Goal: Transaction & Acquisition: Book appointment/travel/reservation

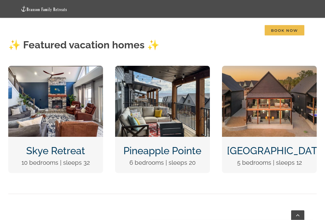
scroll to position [219, 0]
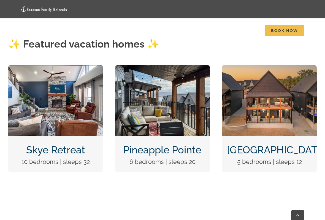
click at [44, 135] on img "Skye Retreat at Table Rock Lake-3004-Edit" at bounding box center [55, 100] width 95 height 71
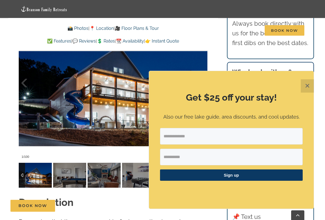
scroll to position [454, 0]
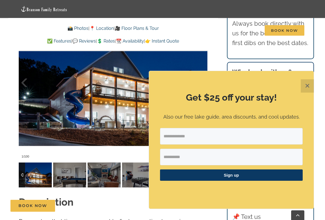
click at [307, 86] on button "✕" at bounding box center [307, 85] width 13 height 13
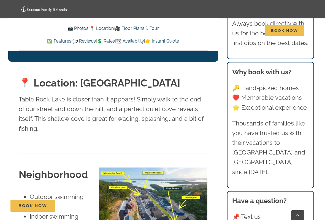
scroll to position [1239, 0]
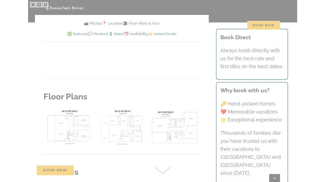
scroll to position [2020, 0]
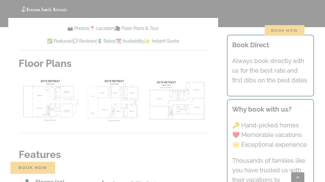
click at [12, 78] on div at bounding box center [162, 91] width 325 height 182
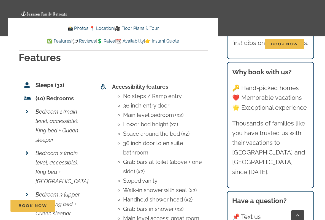
scroll to position [2156, 0]
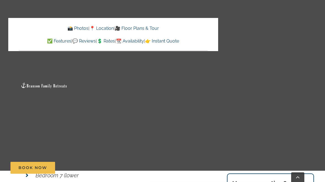
scroll to position [2265, 0]
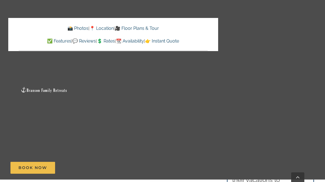
scroll to position [1673, 0]
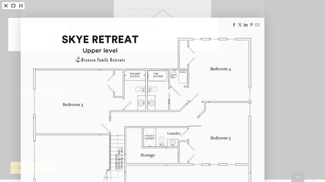
scroll to position [2119, 0]
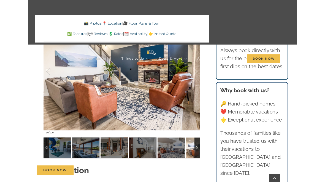
scroll to position [447, 0]
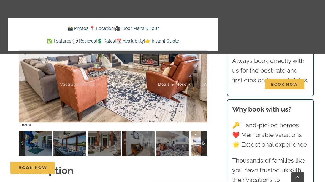
click at [175, 162] on div "Book Now" at bounding box center [166, 168] width 313 height 12
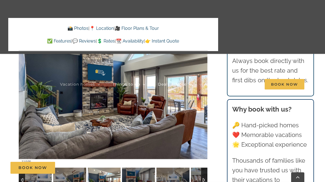
scroll to position [411, 0]
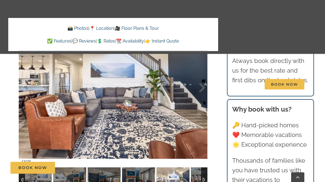
click at [201, 172] on div "Book Now" at bounding box center [166, 168] width 313 height 12
click at [203, 174] on div at bounding box center [204, 179] width 6 height 25
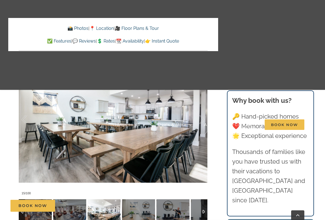
scroll to position [417, 0]
click at [139, 181] on div "Book Now" at bounding box center [166, 205] width 313 height 12
click at [145, 181] on div "Book Now" at bounding box center [166, 205] width 313 height 12
click at [136, 181] on div "Book Now" at bounding box center [166, 205] width 313 height 12
click at [170, 181] on div "Book Now" at bounding box center [166, 205] width 313 height 12
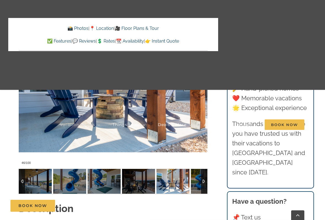
scroll to position [447, 0]
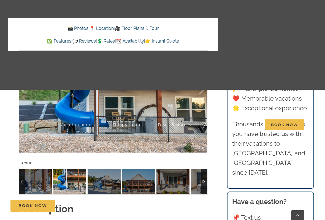
click at [108, 181] on img at bounding box center [104, 181] width 33 height 25
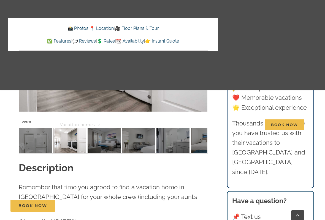
scroll to position [488, 0]
click at [210, 139] on link "About" at bounding box center [213, 124] width 18 height 81
click at [204, 137] on link "About" at bounding box center [213, 124] width 18 height 81
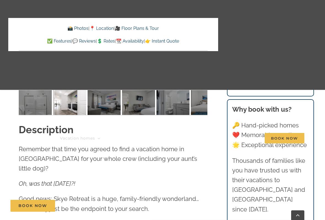
click at [204, 136] on span "About" at bounding box center [210, 138] width 13 height 4
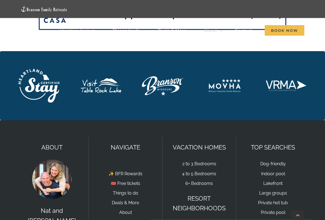
scroll to position [938, 0]
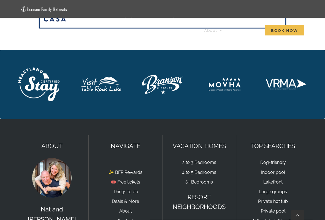
click at [130, 181] on link "Things to do" at bounding box center [125, 191] width 25 height 5
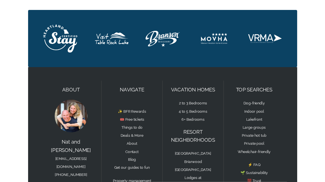
scroll to position [954, 0]
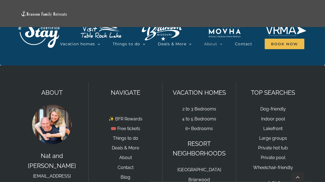
click at [133, 135] on link "Things to do" at bounding box center [125, 137] width 25 height 5
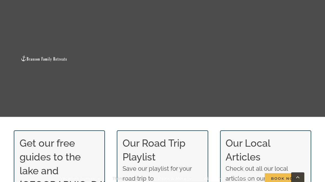
scroll to position [263, 0]
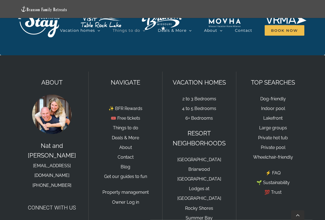
scroll to position [1527, 0]
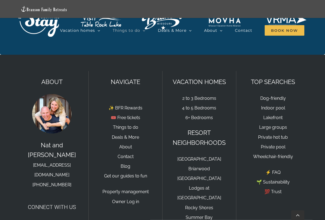
click at [212, 128] on p "RESORT NEIGHBORHOODS" at bounding box center [199, 137] width 63 height 19
click at [206, 128] on p "RESORT NEIGHBORHOODS" at bounding box center [199, 137] width 63 height 19
click at [169, 124] on span "Skye Retreat | 10 Bedrooms" at bounding box center [158, 126] width 46 height 4
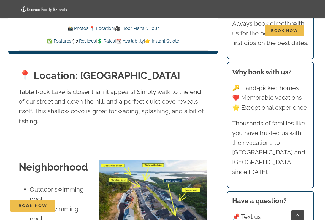
scroll to position [1246, 0]
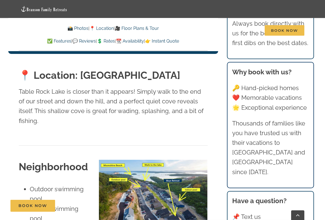
click at [142, 159] on img at bounding box center [153, 198] width 109 height 78
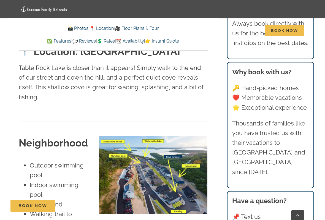
scroll to position [1270, 0]
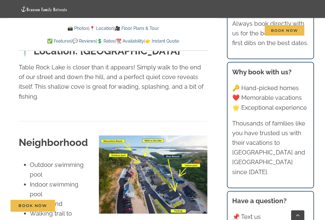
click at [73, 160] on li "Outdoor swimming pool" at bounding box center [61, 169] width 62 height 19
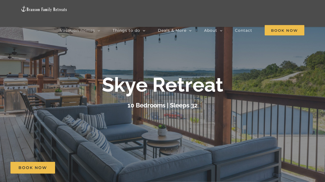
scroll to position [0, 0]
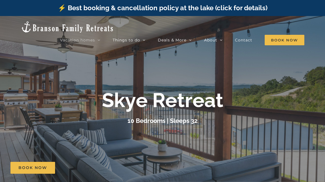
click at [154, 73] on div at bounding box center [162, 107] width 325 height 182
click at [188, 57] on span "🎟️ Free tickets" at bounding box center [176, 59] width 25 height 4
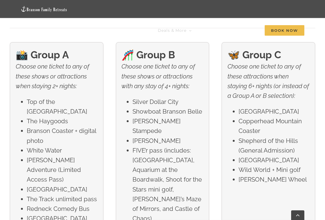
scroll to position [858, 0]
click at [259, 111] on li "[GEOGRAPHIC_DATA]" at bounding box center [274, 112] width 71 height 10
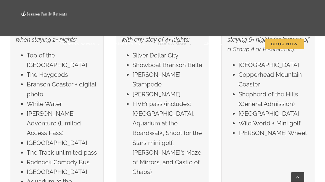
scroll to position [857, 0]
